Goal: Use online tool/utility

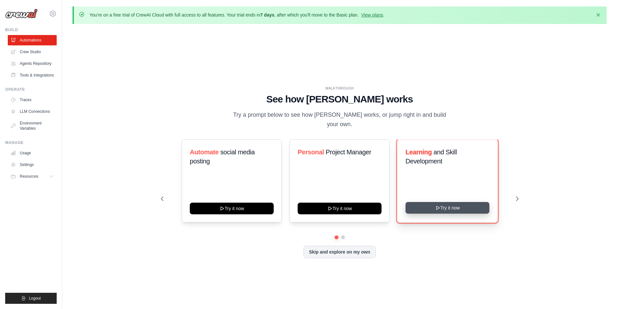
click at [429, 203] on button "Try it now" at bounding box center [447, 208] width 84 height 12
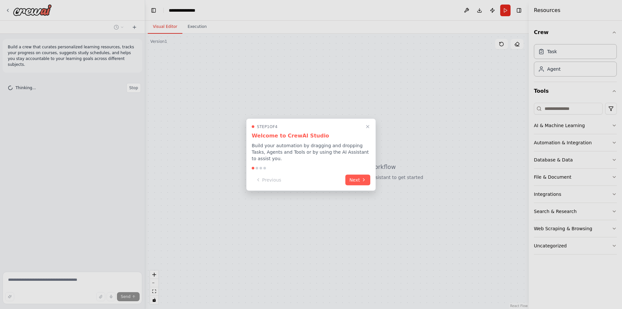
click at [354, 178] on button "Next" at bounding box center [357, 179] width 25 height 11
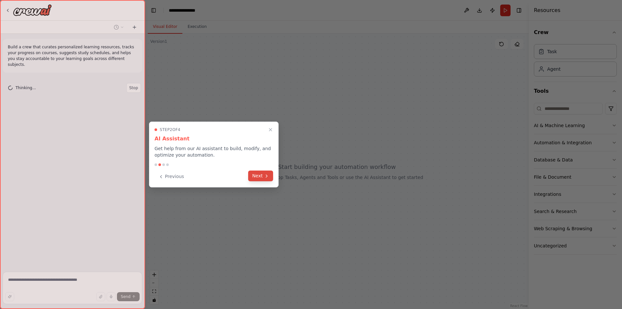
click at [263, 179] on button "Next" at bounding box center [260, 175] width 25 height 11
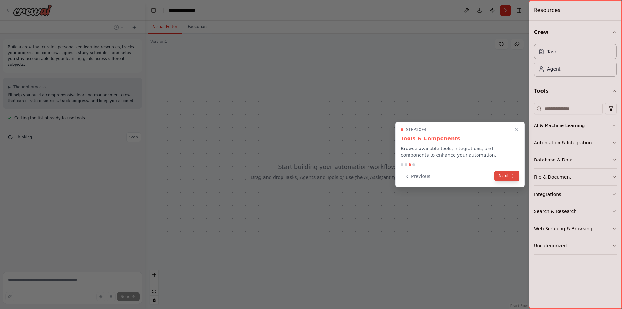
click at [502, 173] on button "Next" at bounding box center [506, 175] width 25 height 11
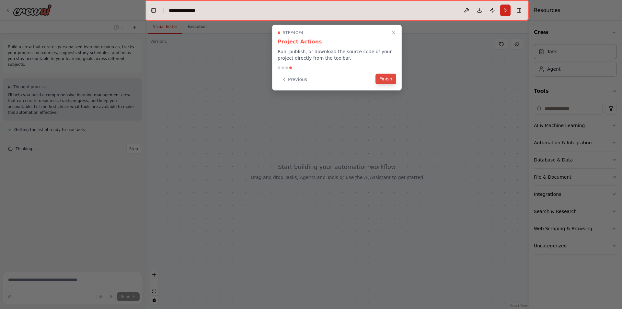
click at [391, 80] on button "Finish" at bounding box center [385, 78] width 21 height 11
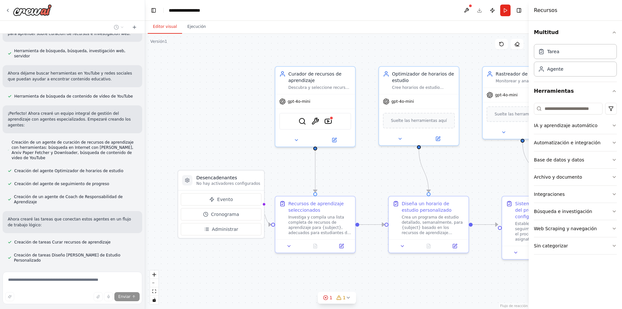
scroll to position [149, 0]
